Goal: Information Seeking & Learning: Learn about a topic

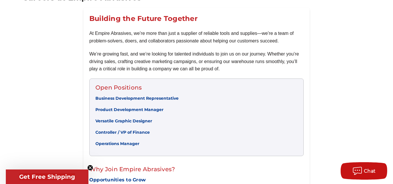
scroll to position [87, 0]
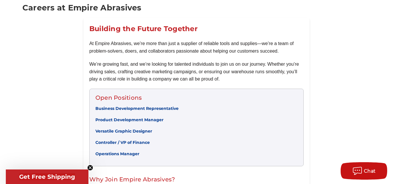
click at [147, 120] on link "Product Development Manager" at bounding box center [129, 119] width 68 height 5
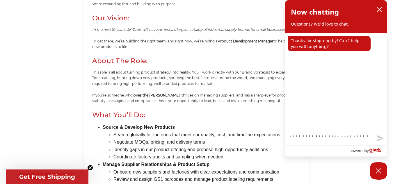
scroll to position [204, 0]
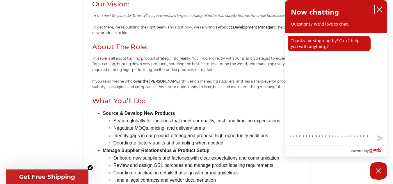
click at [376, 10] on button "close chatbox" at bounding box center [379, 9] width 9 height 9
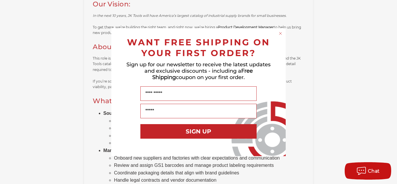
click at [279, 33] on circle "Close dialog" at bounding box center [281, 34] width 6 height 6
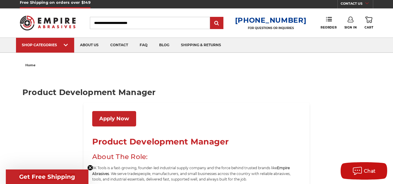
scroll to position [0, 0]
